Goal: Task Accomplishment & Management: Use online tool/utility

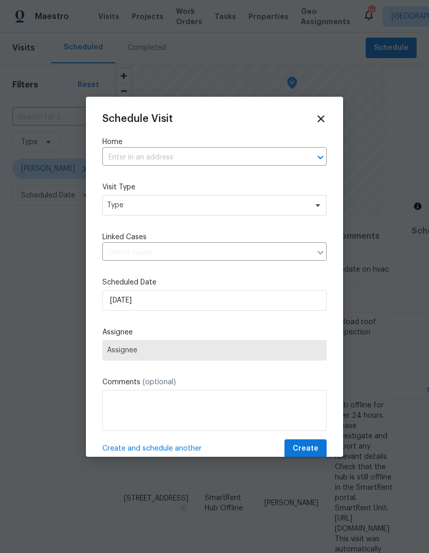
scroll to position [0, 97]
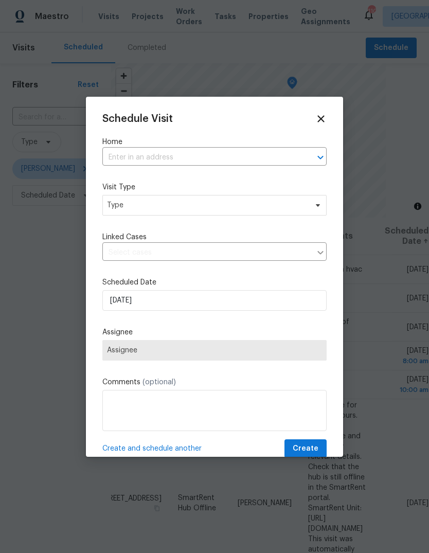
click at [266, 154] on input "text" at bounding box center [199, 158] width 195 height 16
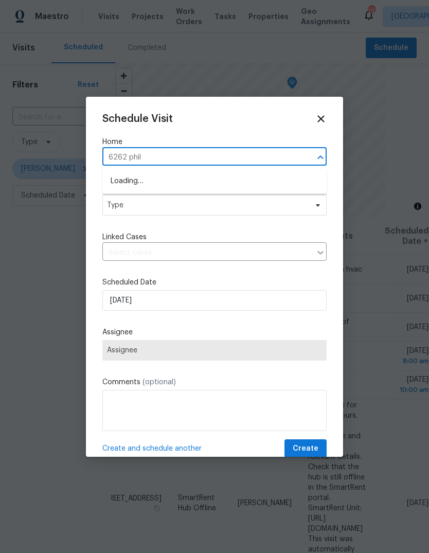
type input "6262 phill"
click at [140, 184] on li "6262 Phillips Lake Ct, Lithonia, GA 30058" at bounding box center [214, 181] width 224 height 17
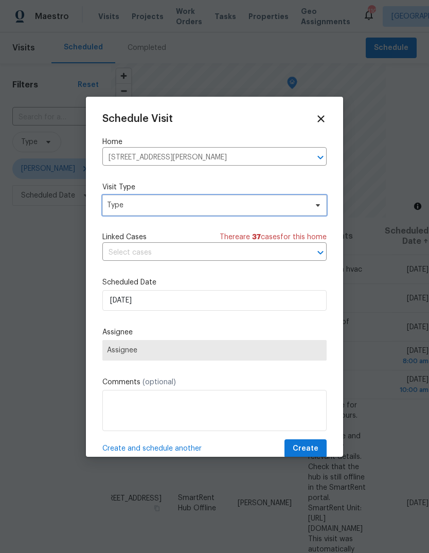
click at [129, 210] on span "Type" at bounding box center [207, 205] width 200 height 10
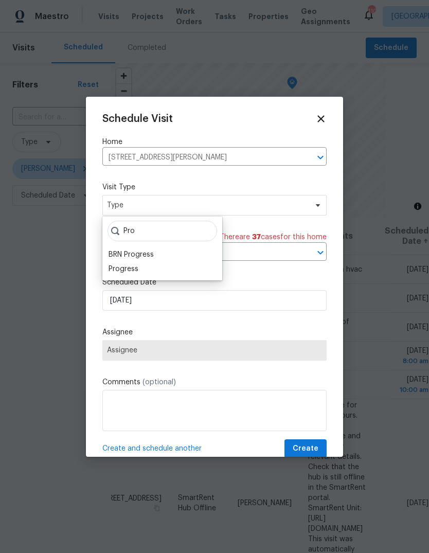
type input "Pro"
click at [122, 273] on div "Progress" at bounding box center [124, 269] width 30 height 10
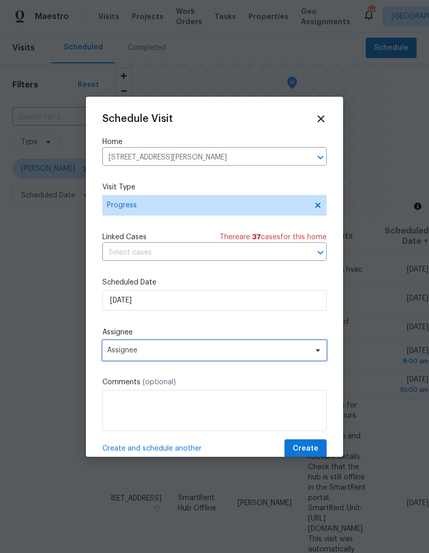
click at [128, 351] on span "Assignee" at bounding box center [208, 350] width 202 height 8
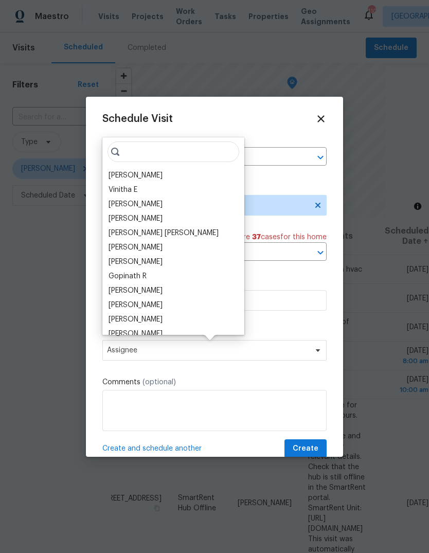
click at [124, 175] on div "[PERSON_NAME]" at bounding box center [136, 175] width 54 height 10
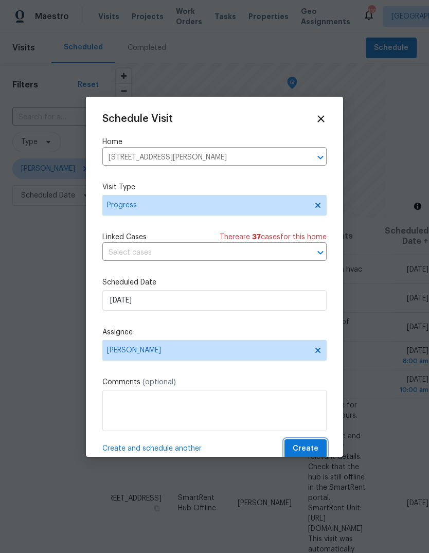
click at [320, 447] on button "Create" at bounding box center [305, 448] width 42 height 19
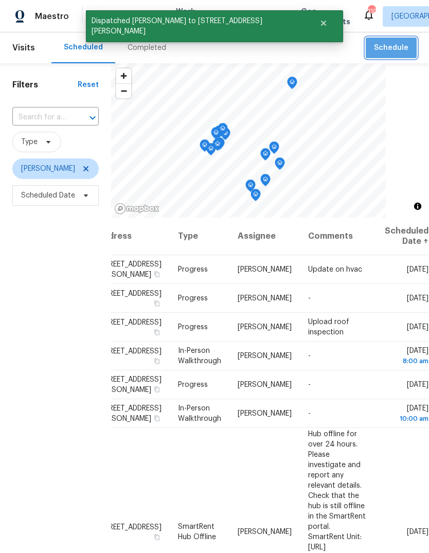
click at [400, 53] on span "Schedule" at bounding box center [391, 48] width 34 height 13
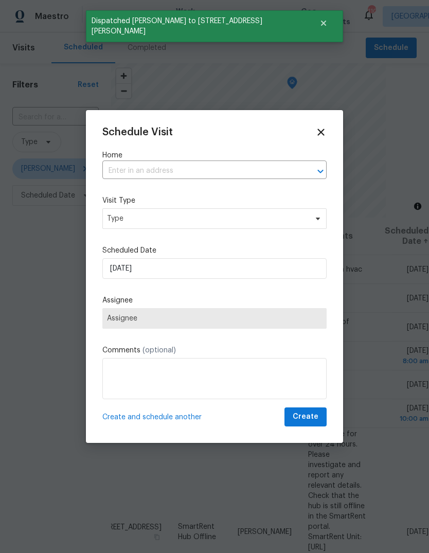
click at [276, 164] on input "text" at bounding box center [199, 171] width 195 height 16
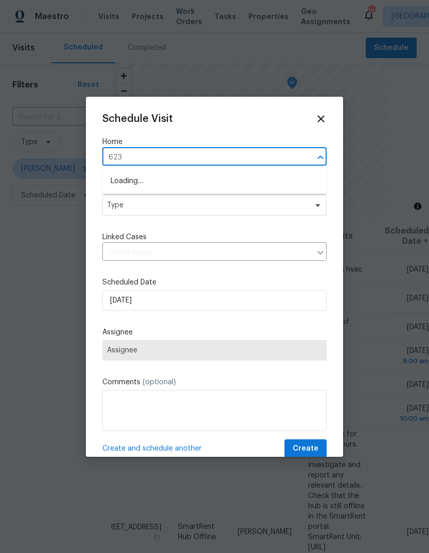
type input "6235"
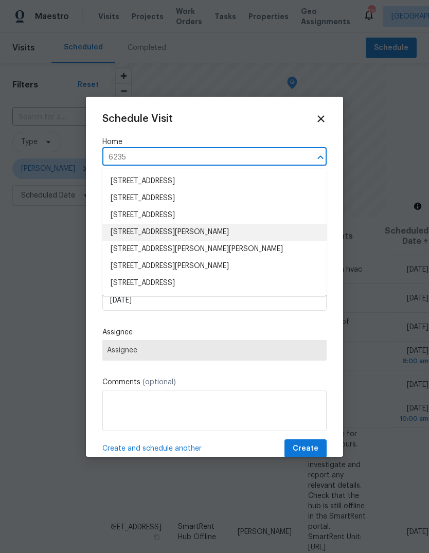
click at [141, 234] on li "6235 Marbut Farms Trl, Lithonia, GA 30058" at bounding box center [214, 232] width 224 height 17
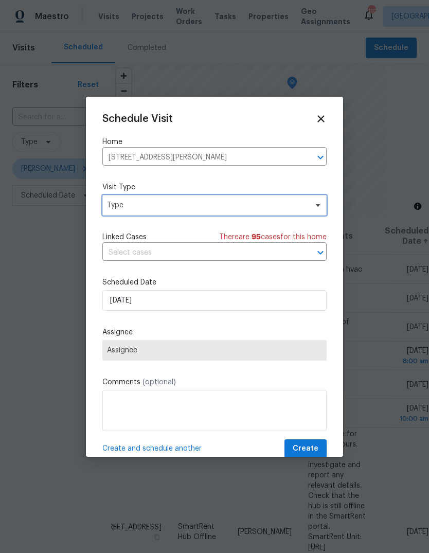
click at [292, 204] on span "Type" at bounding box center [207, 205] width 200 height 10
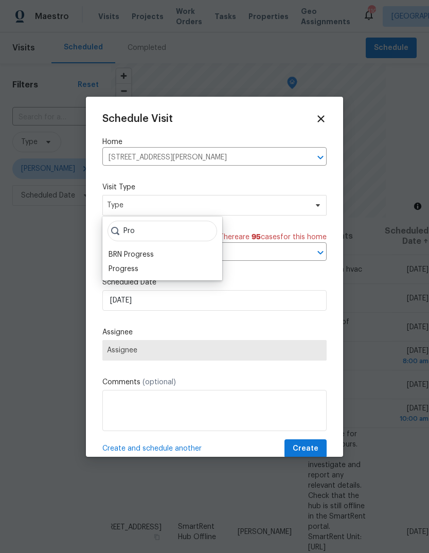
type input "Pro"
click at [118, 271] on div "Progress" at bounding box center [124, 269] width 30 height 10
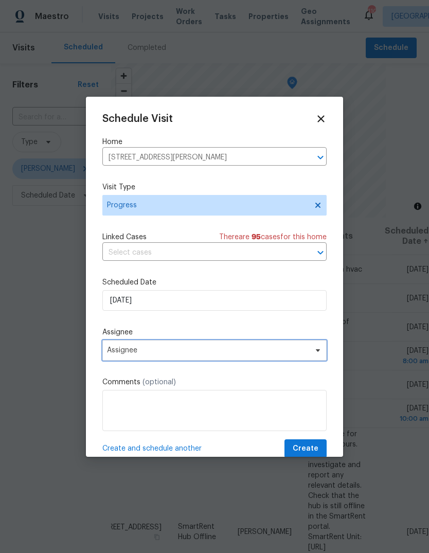
click at [290, 350] on span "Assignee" at bounding box center [208, 350] width 202 height 8
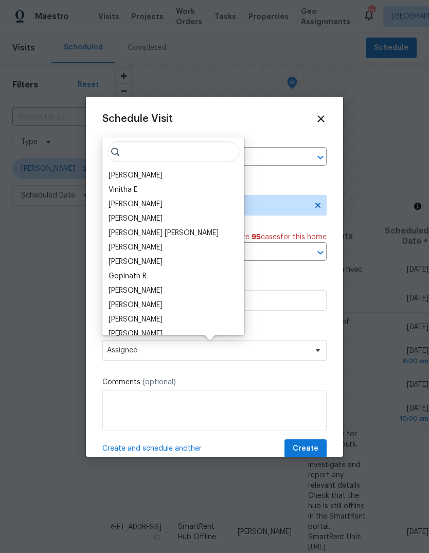
click at [128, 178] on div "[PERSON_NAME]" at bounding box center [136, 175] width 54 height 10
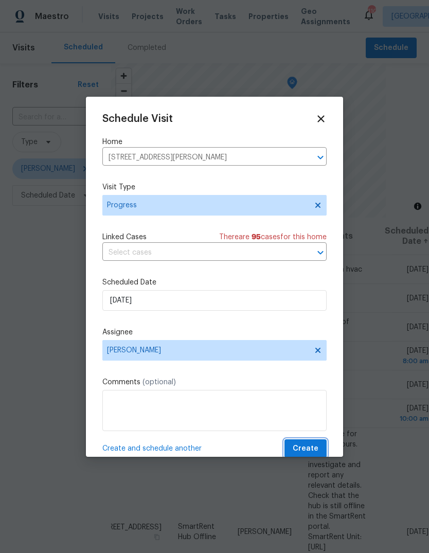
click at [322, 446] on button "Create" at bounding box center [305, 448] width 42 height 19
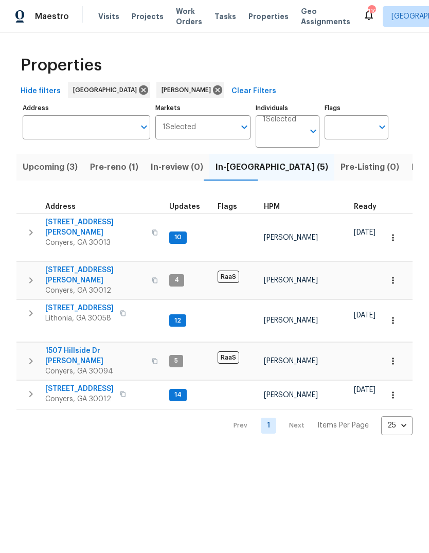
click at [37, 227] on icon "button" at bounding box center [31, 232] width 12 height 12
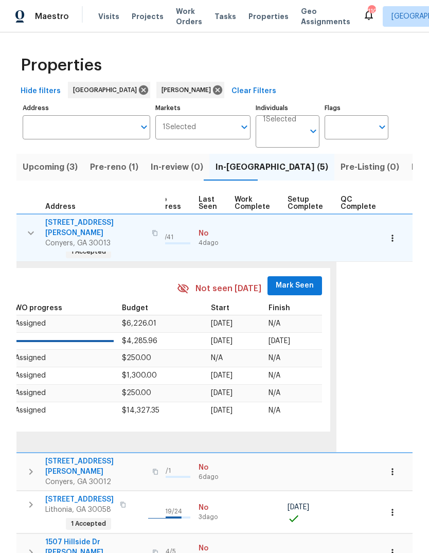
scroll to position [0, 490]
click at [296, 279] on span "Mark Seen" at bounding box center [295, 285] width 38 height 13
click at [294, 279] on span "Mark Seen" at bounding box center [295, 285] width 38 height 13
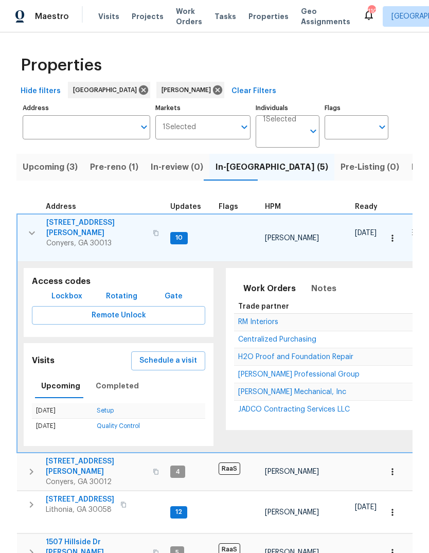
scroll to position [0, 0]
click at [33, 229] on icon "button" at bounding box center [32, 233] width 12 height 12
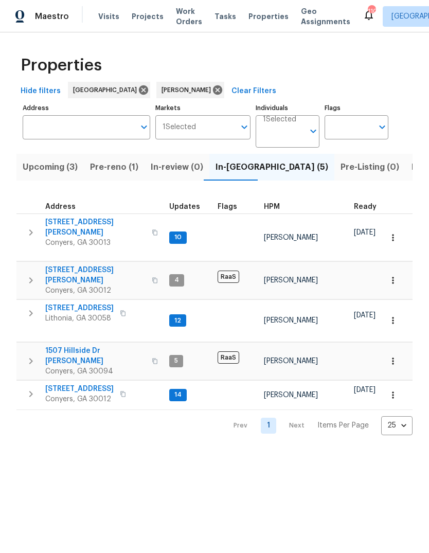
click at [31, 274] on icon "button" at bounding box center [31, 280] width 12 height 12
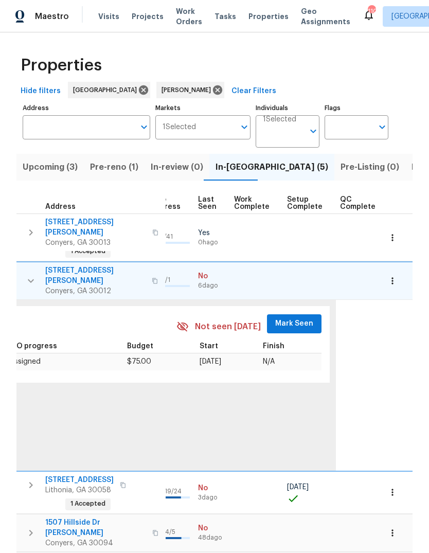
scroll to position [0, 490]
click at [296, 317] on span "Mark Seen" at bounding box center [295, 323] width 38 height 13
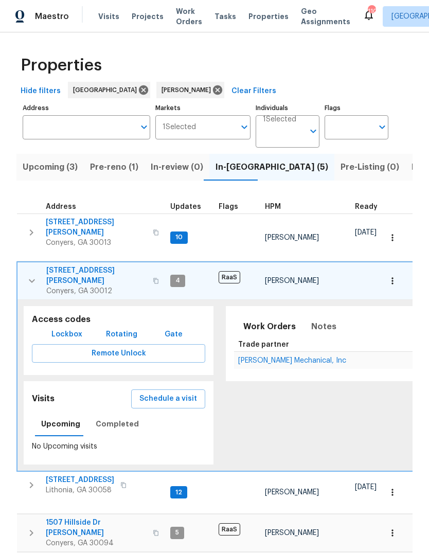
scroll to position [0, 0]
click at [30, 275] on icon "button" at bounding box center [32, 281] width 12 height 12
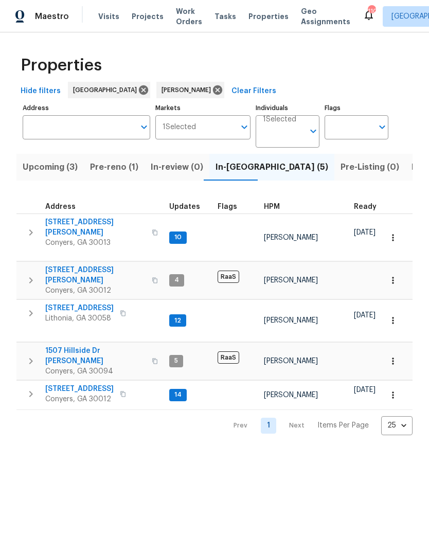
click at [30, 307] on icon "button" at bounding box center [31, 313] width 12 height 12
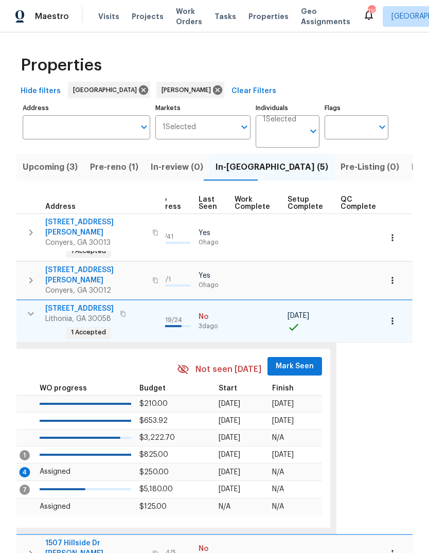
scroll to position [0, 490]
click at [294, 360] on span "Mark Seen" at bounding box center [295, 366] width 38 height 13
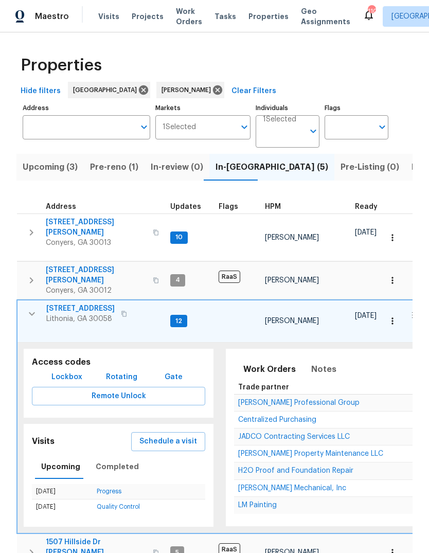
scroll to position [0, 0]
click at [31, 312] on icon "button" at bounding box center [32, 314] width 6 height 4
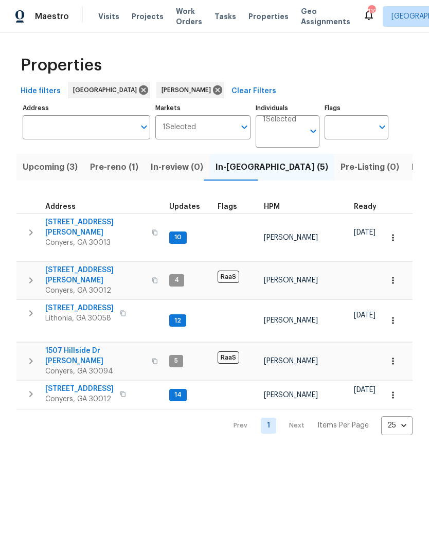
click at [31, 355] on icon "button" at bounding box center [31, 361] width 12 height 12
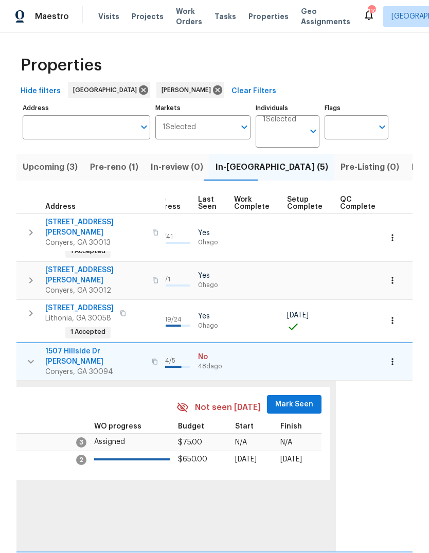
scroll to position [0, 490]
click at [290, 398] on span "Mark Seen" at bounding box center [295, 404] width 38 height 13
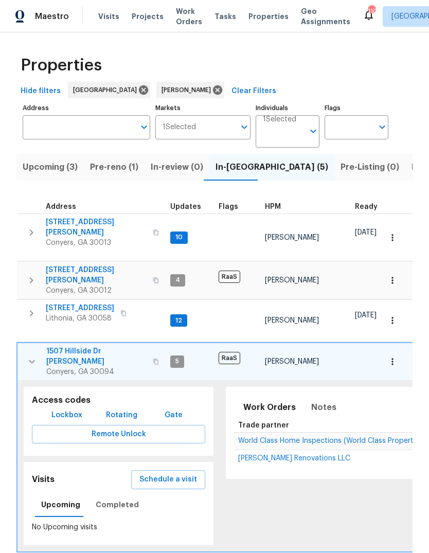
scroll to position [0, 0]
click at [30, 360] on icon "button" at bounding box center [32, 362] width 6 height 4
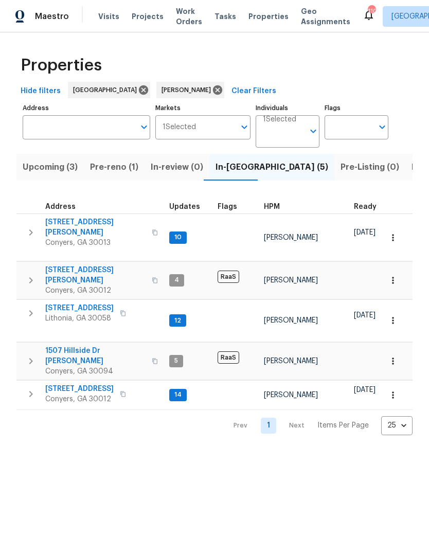
click at [30, 391] on icon "button" at bounding box center [31, 394] width 4 height 6
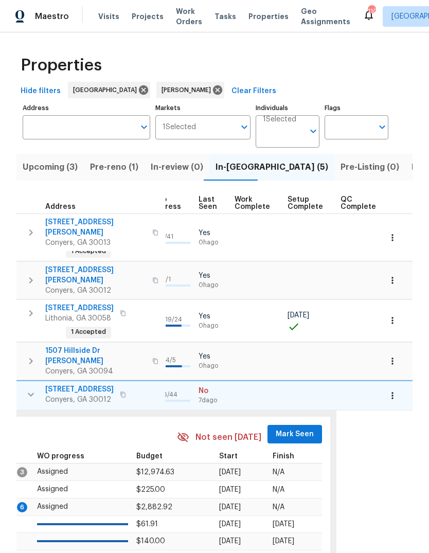
scroll to position [0, 490]
click at [294, 428] on span "Mark Seen" at bounding box center [295, 434] width 38 height 13
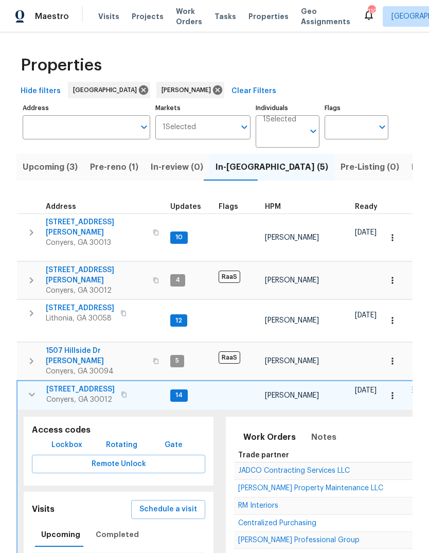
scroll to position [0, 0]
click at [29, 393] on icon "button" at bounding box center [32, 395] width 6 height 4
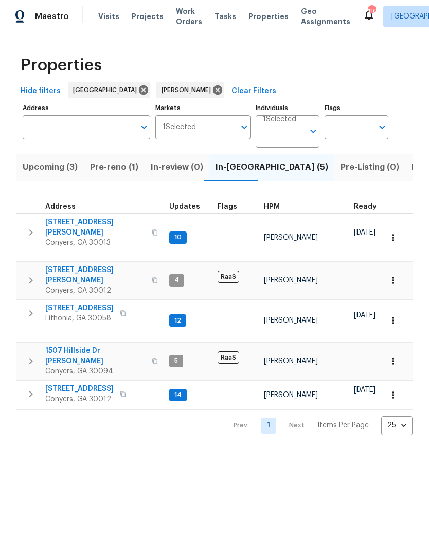
click at [61, 303] on span "[STREET_ADDRESS]" at bounding box center [79, 308] width 68 height 10
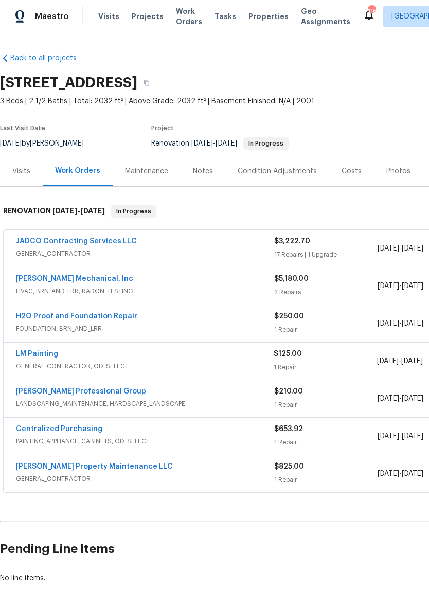
click at [50, 318] on link "H2O Proof and Foundation Repair" at bounding box center [76, 316] width 121 height 7
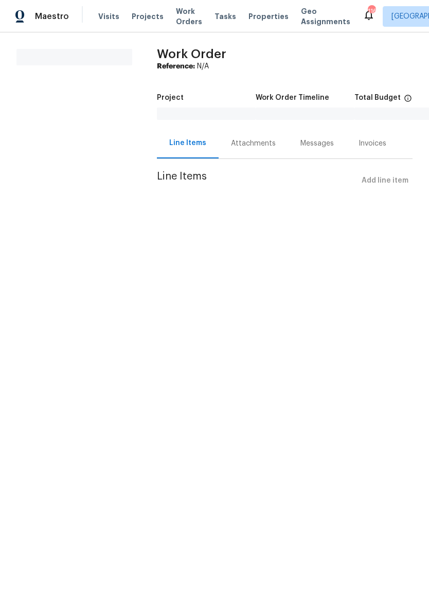
click at [258, 142] on div "Attachments" at bounding box center [253, 143] width 45 height 10
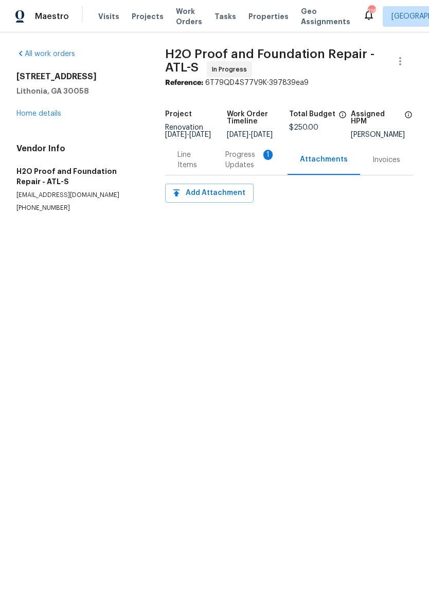
click at [261, 164] on div "Progress Updates 1" at bounding box center [250, 160] width 50 height 21
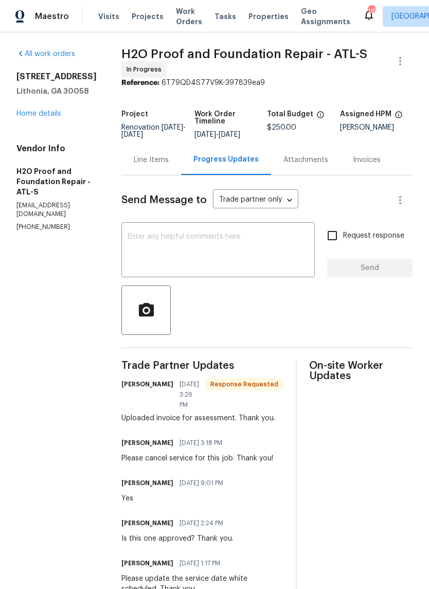
click at [40, 117] on link "Home details" at bounding box center [38, 113] width 45 height 7
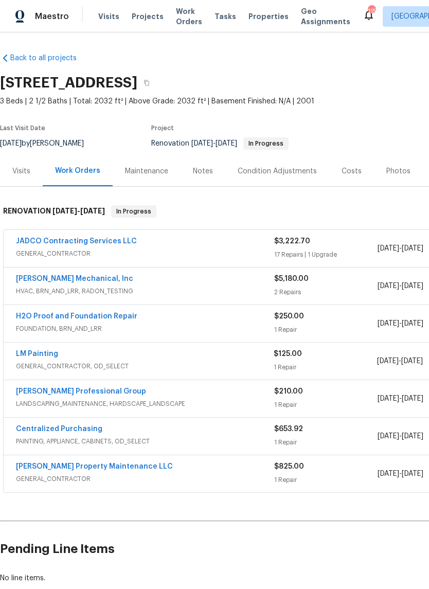
click at [30, 350] on link "LM Painting" at bounding box center [37, 353] width 42 height 7
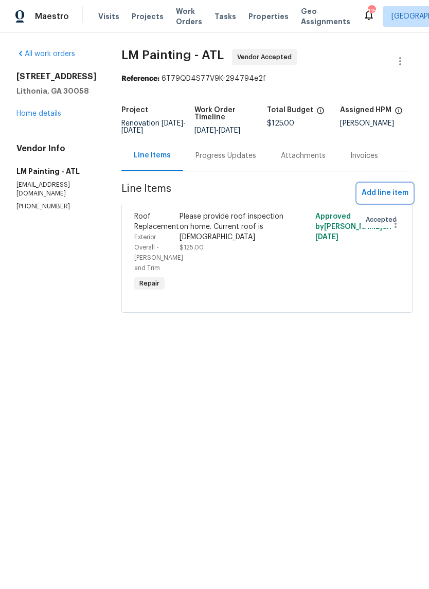
click at [387, 200] on span "Add line item" at bounding box center [385, 193] width 47 height 13
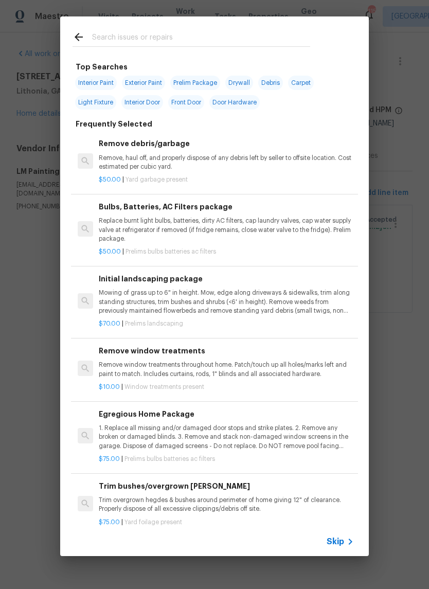
click at [247, 37] on input "text" at bounding box center [201, 38] width 218 height 15
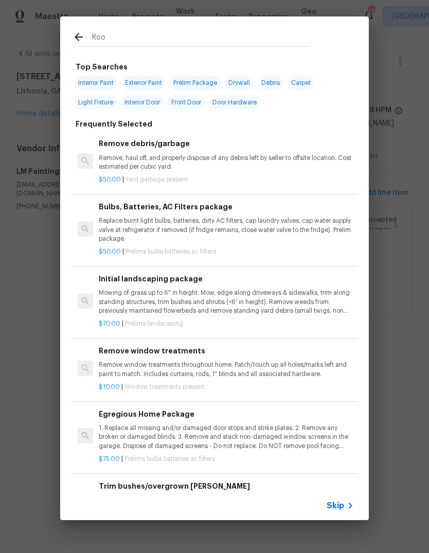
type input "Roof"
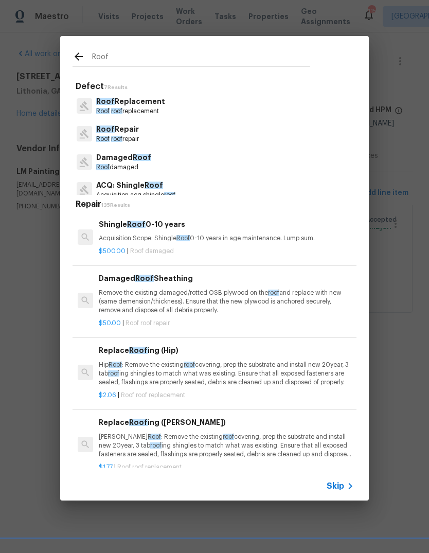
click at [144, 107] on p "Roof roof replacement" at bounding box center [130, 111] width 69 height 9
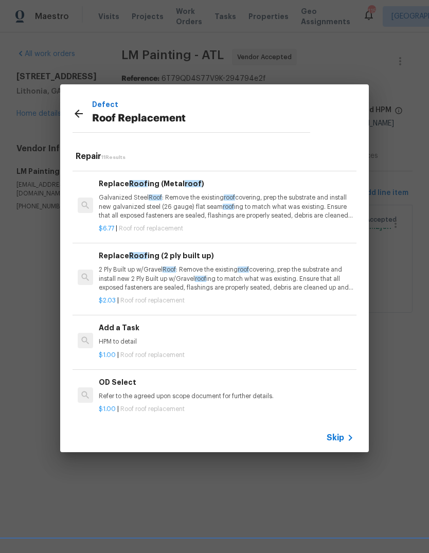
scroll to position [496, 0]
click at [76, 115] on icon at bounding box center [79, 114] width 8 height 8
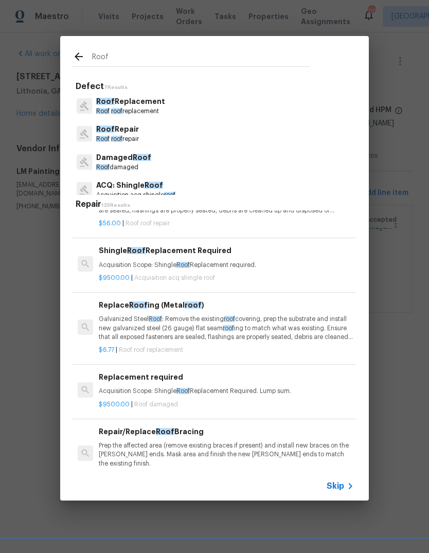
scroll to position [677, 0]
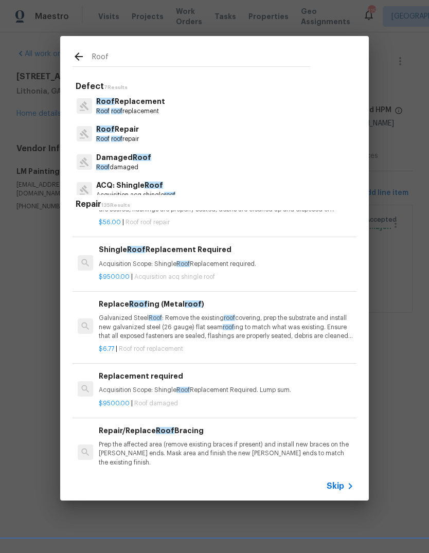
click at [177, 260] on p "Acquisition Scope: Shingle Roof Replacement required." at bounding box center [226, 264] width 255 height 9
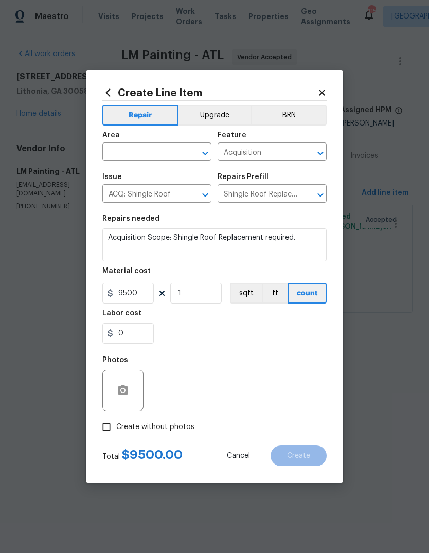
click at [110, 88] on icon at bounding box center [108, 92] width 5 height 8
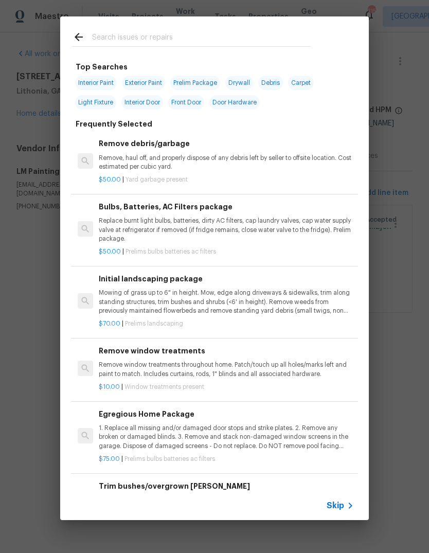
click at [211, 35] on input "text" at bounding box center [201, 38] width 218 height 15
type input "Roof"
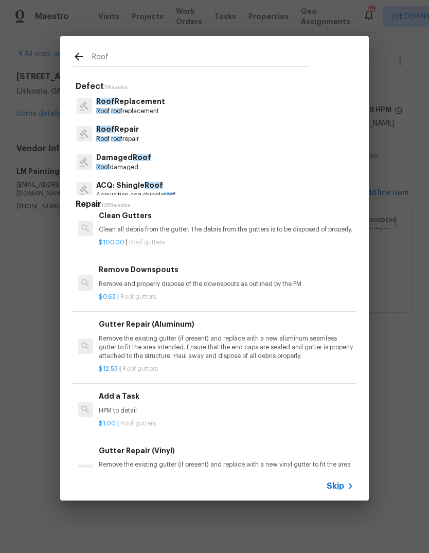
scroll to position [1778, -1]
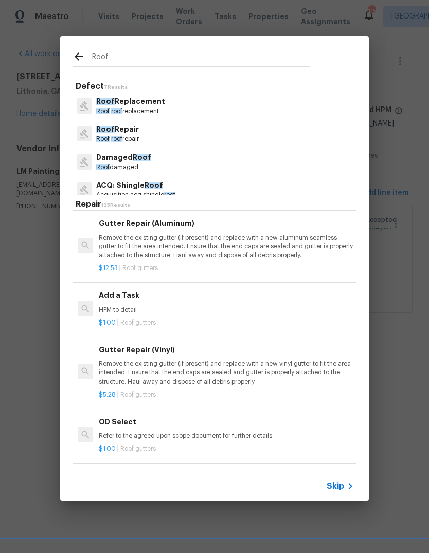
click at [142, 111] on p "Roof roof replacement" at bounding box center [130, 111] width 69 height 9
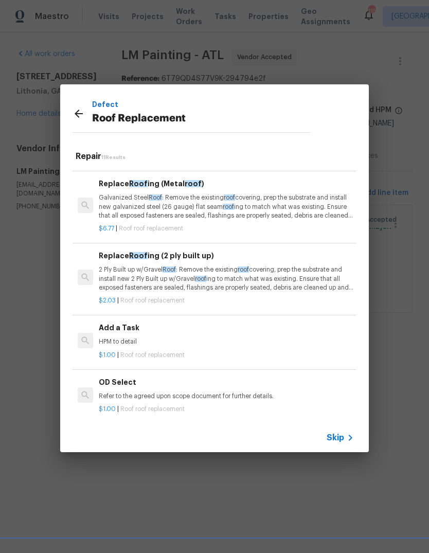
scroll to position [496, 0]
click at [123, 331] on div "Add a Task HPM to detail" at bounding box center [226, 334] width 255 height 25
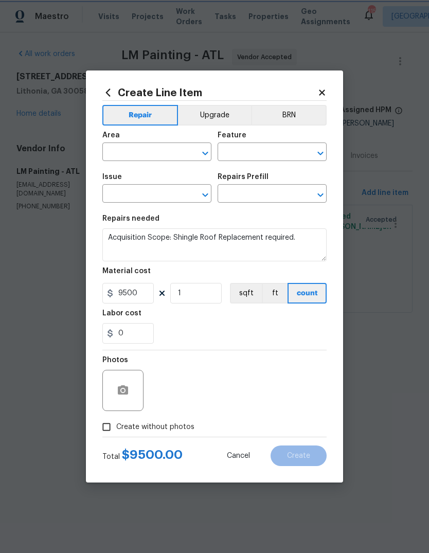
type input "Eaves and Trim"
type input "Roof Replacement"
type input "Add a Task $1.00"
type textarea "HPM to detail"
type input "1"
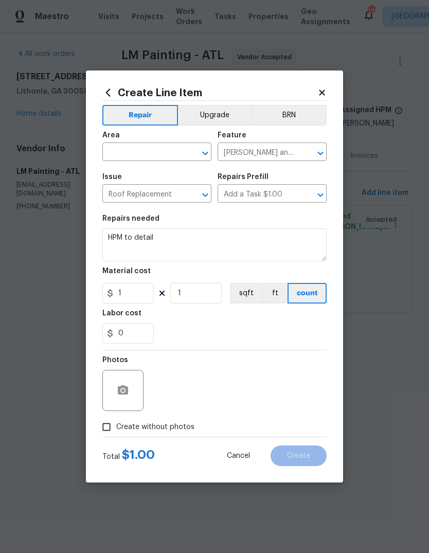
click at [167, 152] on input "text" at bounding box center [142, 153] width 80 height 16
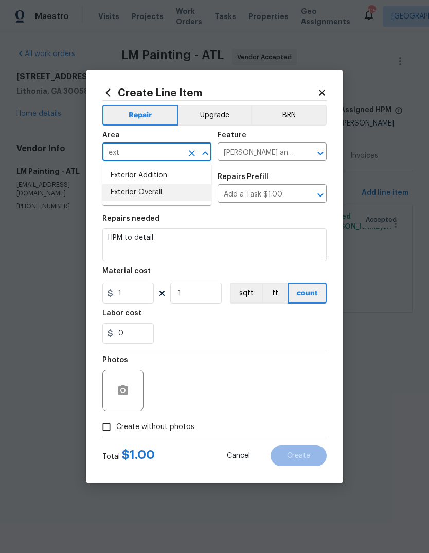
click at [153, 193] on li "Exterior Overall" at bounding box center [156, 192] width 109 height 17
type input "Exterior Overall"
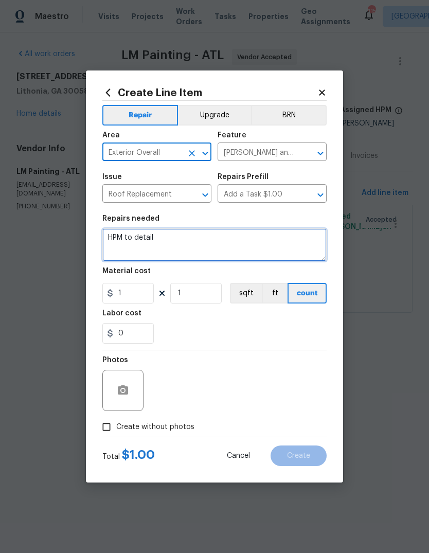
click at [182, 238] on textarea "HPM to detail" at bounding box center [214, 244] width 224 height 33
type textarea "H"
paste textarea "Tear off, haul, dispose old felt, shingles, debris 30 squares of black architec…"
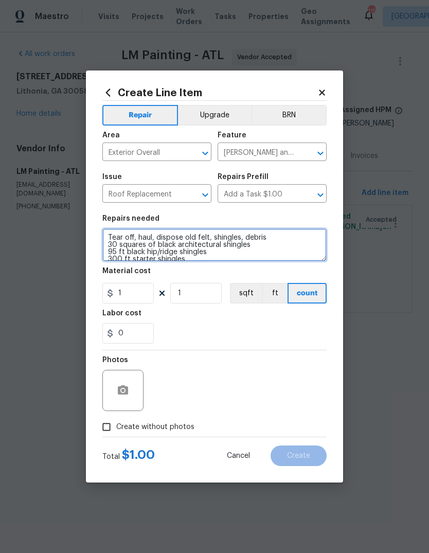
scroll to position [0, 0]
click at [117, 245] on textarea "Tear off, haul, dispose old felt, shingles, debris 30 squares of black architec…" at bounding box center [214, 244] width 224 height 33
type textarea "Tear off, haul, dispose old felt, shingles, debris 33 squares of black architec…"
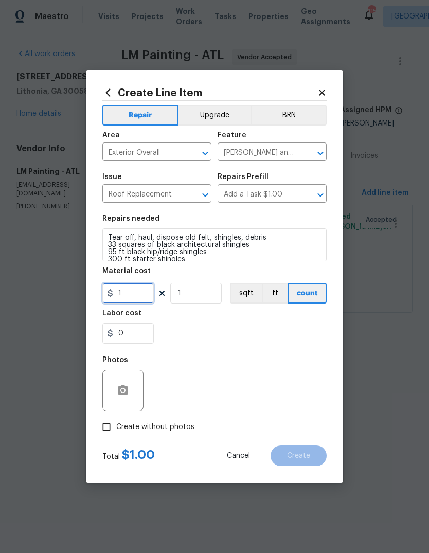
click at [129, 298] on input "1" at bounding box center [127, 293] width 51 height 21
type input "285"
click at [217, 299] on input "1" at bounding box center [195, 293] width 51 height 21
type input "33"
click at [132, 337] on input "0" at bounding box center [127, 333] width 51 height 21
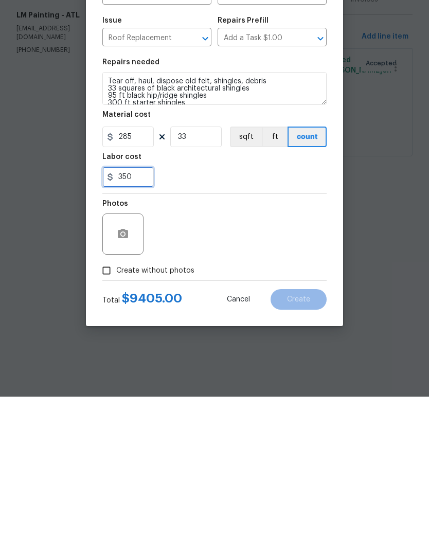
type input "350"
click at [199, 283] on input "33" at bounding box center [195, 293] width 51 height 21
click at [288, 228] on textarea "Tear off, haul, dispose old felt, shingles, debris 33 squares of black architec…" at bounding box center [214, 244] width 224 height 33
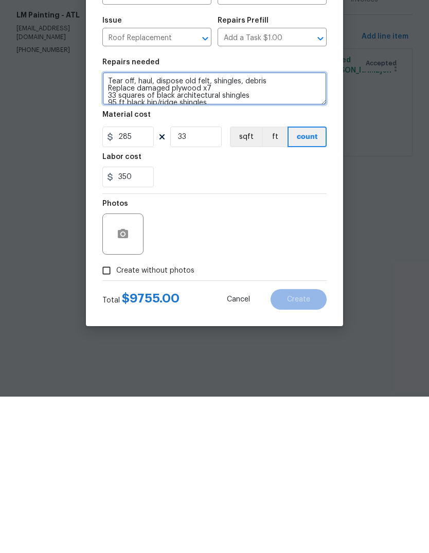
type textarea "Tear off, haul, dispose old felt, shingles, debris Replace damaged plywood x7 3…"
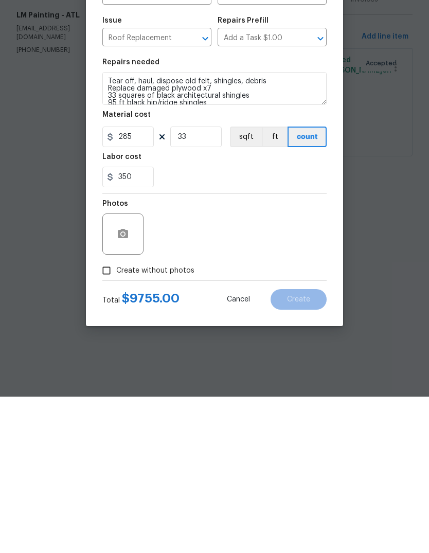
click at [104, 417] on input "Create without photos" at bounding box center [107, 427] width 20 height 20
checkbox input "true"
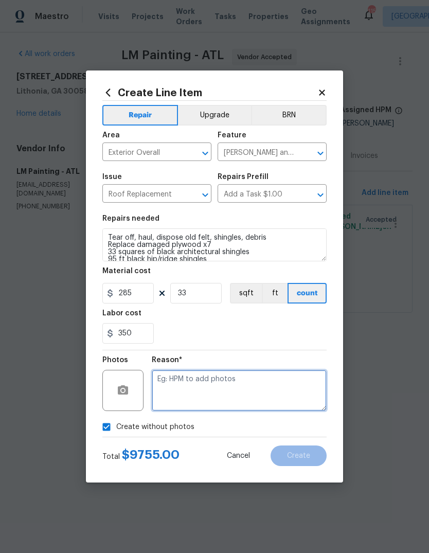
click at [286, 380] on textarea at bounding box center [239, 390] width 175 height 41
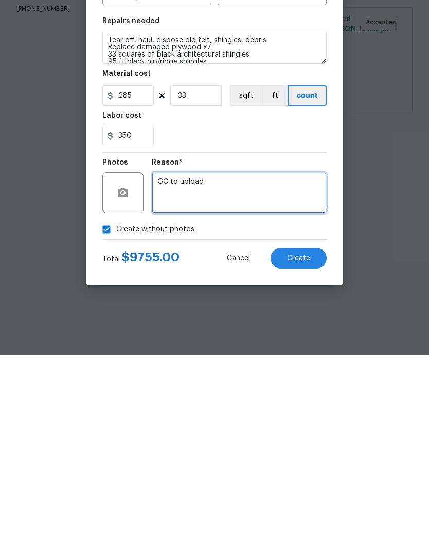
type textarea "GC to upload"
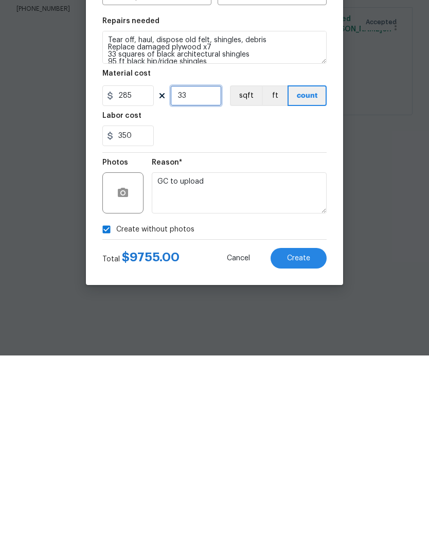
click at [217, 283] on input "33" at bounding box center [195, 293] width 51 height 21
click at [140, 323] on input "350" at bounding box center [127, 333] width 51 height 21
click at [212, 283] on input "32" at bounding box center [195, 293] width 51 height 21
type input "33"
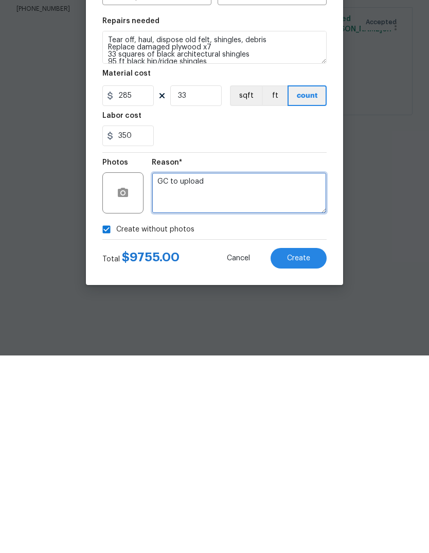
click at [305, 370] on textarea "GC to upload" at bounding box center [239, 390] width 175 height 41
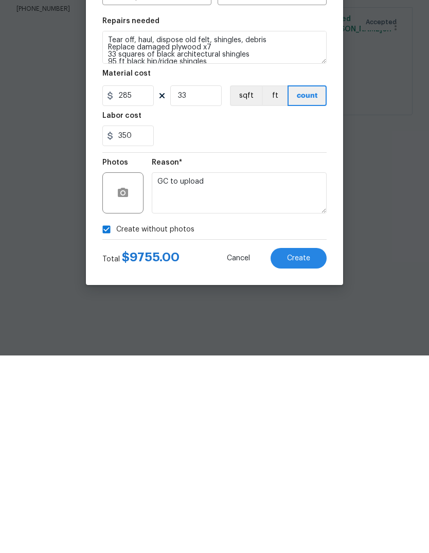
click at [312, 445] on button "Create" at bounding box center [299, 455] width 56 height 21
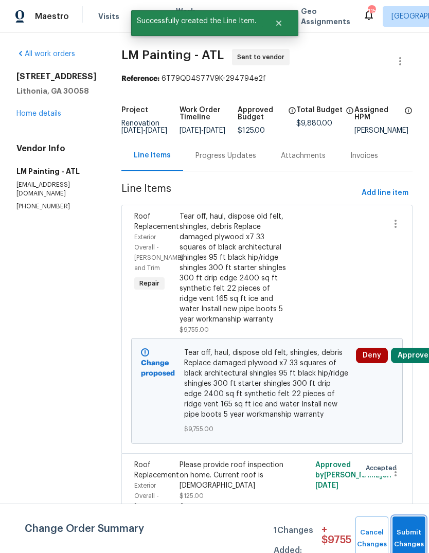
click at [411, 529] on button "Submit Changes" at bounding box center [408, 538] width 33 height 44
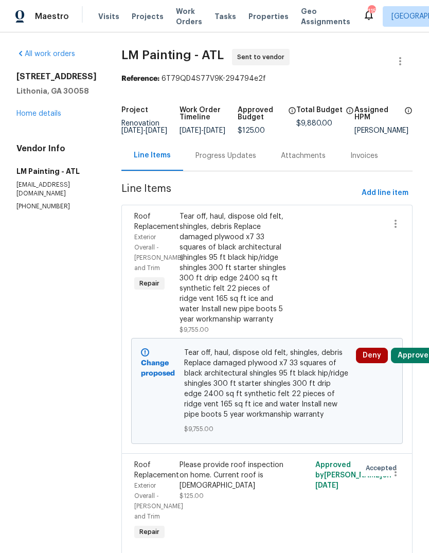
click at [22, 117] on link "Home details" at bounding box center [38, 113] width 45 height 7
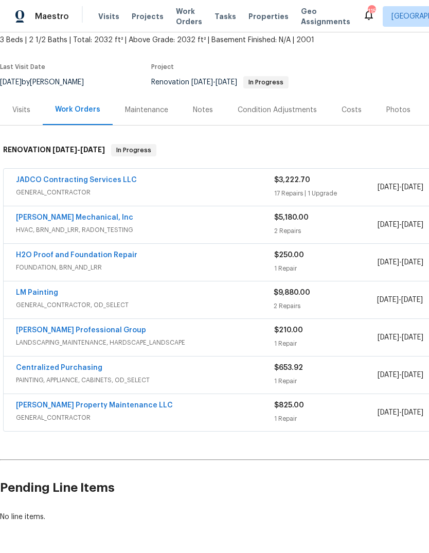
scroll to position [61, 0]
